Goal: Transaction & Acquisition: Purchase product/service

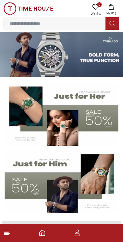
click at [75, 236] on icon "button" at bounding box center [77, 233] width 7 height 7
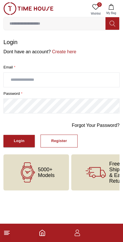
click at [80, 234] on icon "button" at bounding box center [77, 233] width 7 height 7
click at [49, 79] on input "text" at bounding box center [61, 80] width 115 height 14
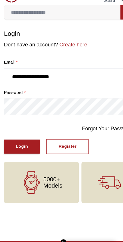
type input "**********"
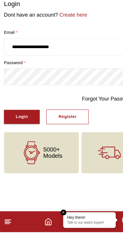
click at [24, 138] on div "Login" at bounding box center [19, 141] width 11 height 7
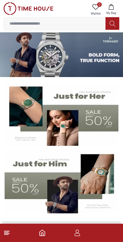
click at [112, 9] on icon "button" at bounding box center [110, 7] width 5 height 6
click at [116, 13] on span "My Bag" at bounding box center [111, 13] width 14 height 4
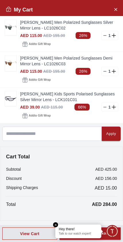
click at [116, 9] on icon "Close Account" at bounding box center [115, 9] width 3 height 3
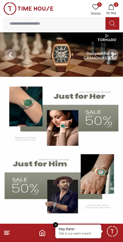
click at [118, 4] on button "3 My Bag" at bounding box center [111, 9] width 17 height 15
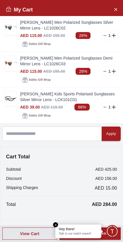
click at [10, 30] on img at bounding box center [10, 27] width 11 height 15
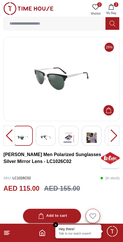
click at [117, 134] on div at bounding box center [113, 136] width 11 height 20
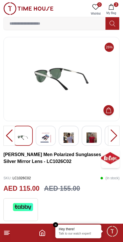
click at [118, 135] on div at bounding box center [113, 136] width 11 height 20
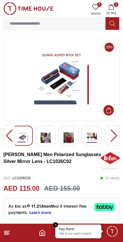
click at [7, 139] on div at bounding box center [8, 136] width 11 height 20
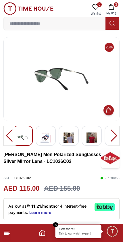
click at [12, 140] on div at bounding box center [8, 136] width 11 height 20
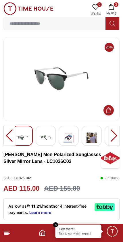
click at [77, 75] on img at bounding box center [61, 79] width 106 height 75
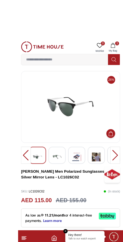
scroll to position [6, 0]
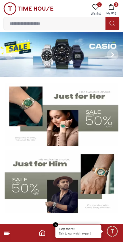
click at [39, 19] on input at bounding box center [55, 23] width 102 height 11
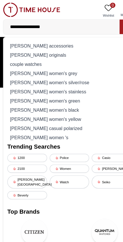
type input "**********"
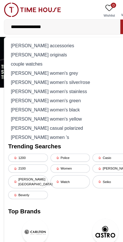
click at [50, 46] on div "[PERSON_NAME] originals" at bounding box center [61, 48] width 108 height 8
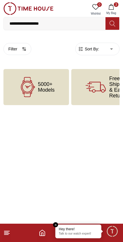
click at [45, 87] on span "5000+ Models" at bounding box center [46, 86] width 17 height 11
click at [47, 87] on span "5000+ Models" at bounding box center [46, 86] width 17 height 11
click at [38, 90] on span "5000+ Models" at bounding box center [46, 86] width 17 height 11
click at [46, 84] on span "5000+ Models" at bounding box center [46, 86] width 17 height 11
click at [112, 25] on icon at bounding box center [111, 24] width 5 height 6
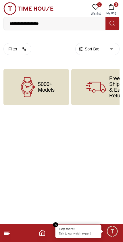
click at [62, 26] on input "**********" at bounding box center [55, 23] width 102 height 11
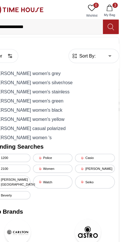
type input "**********"
click at [109, 24] on icon at bounding box center [112, 23] width 6 height 7
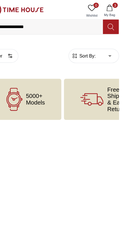
click at [103, 10] on button "3 My Bag" at bounding box center [111, 9] width 17 height 15
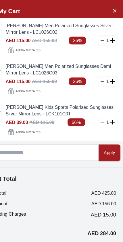
click at [113, 13] on icon "Close Account" at bounding box center [115, 9] width 5 height 7
